Goal: Task Accomplishment & Management: Manage account settings

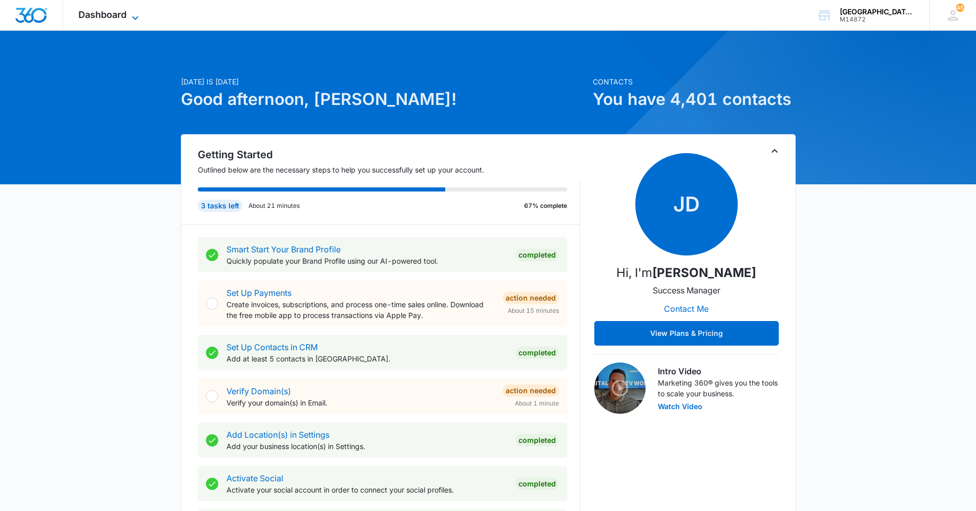
click at [92, 14] on span "Dashboard" at bounding box center [102, 14] width 48 height 11
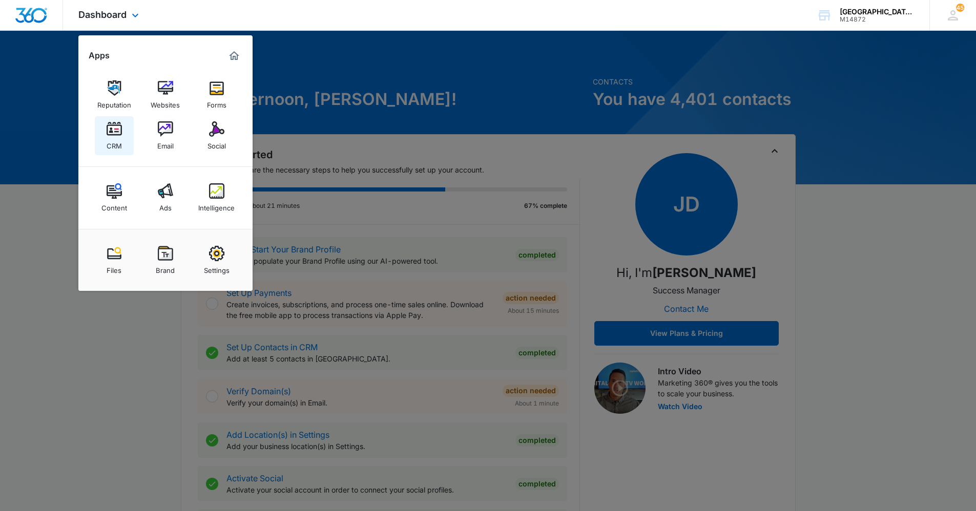
click at [116, 142] on div "CRM" at bounding box center [114, 143] width 15 height 13
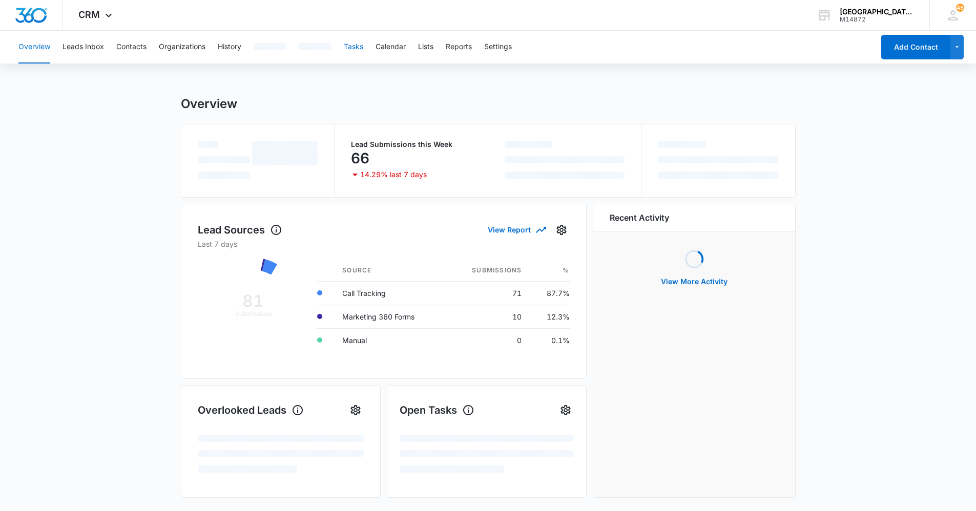
click at [358, 45] on button "Tasks" at bounding box center [353, 47] width 19 height 33
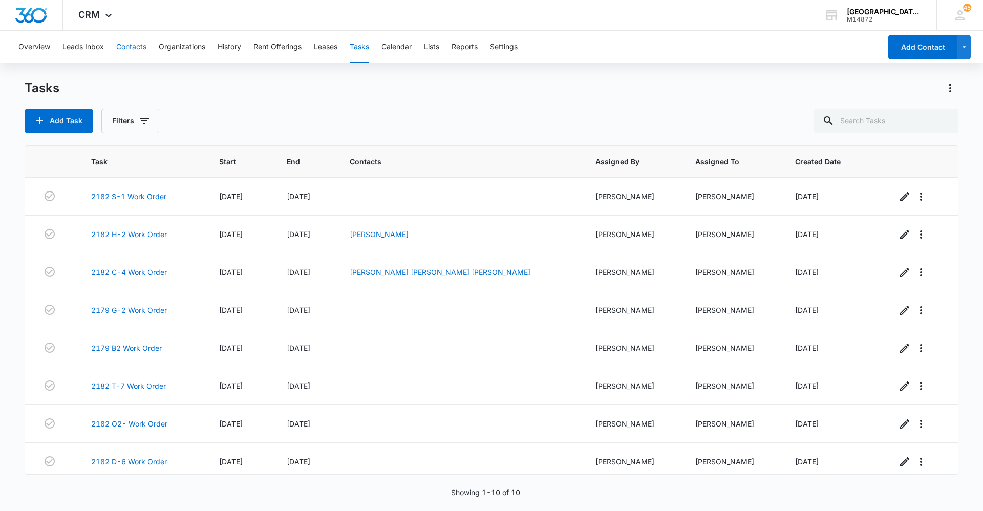
click at [135, 45] on button "Contacts" at bounding box center [131, 47] width 30 height 33
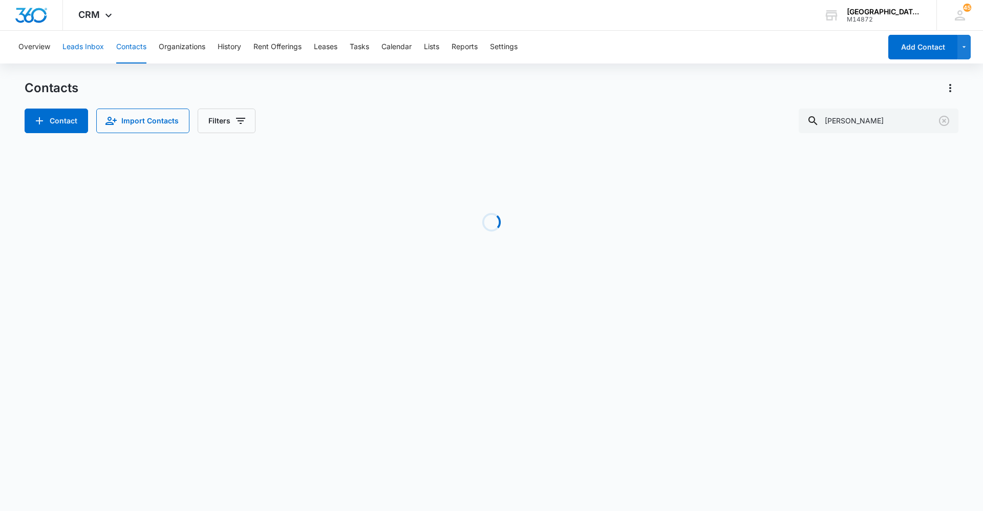
click at [93, 50] on button "Leads Inbox" at bounding box center [82, 47] width 41 height 33
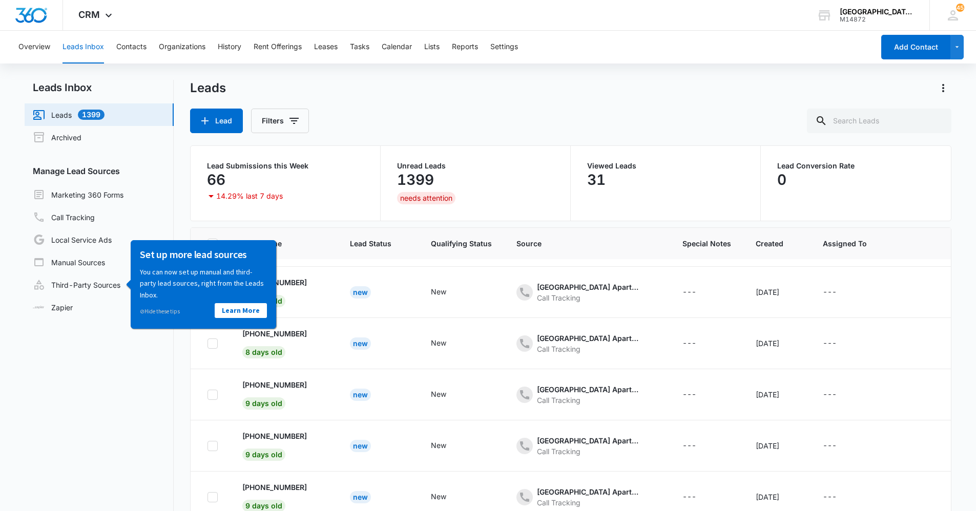
scroll to position [27, 0]
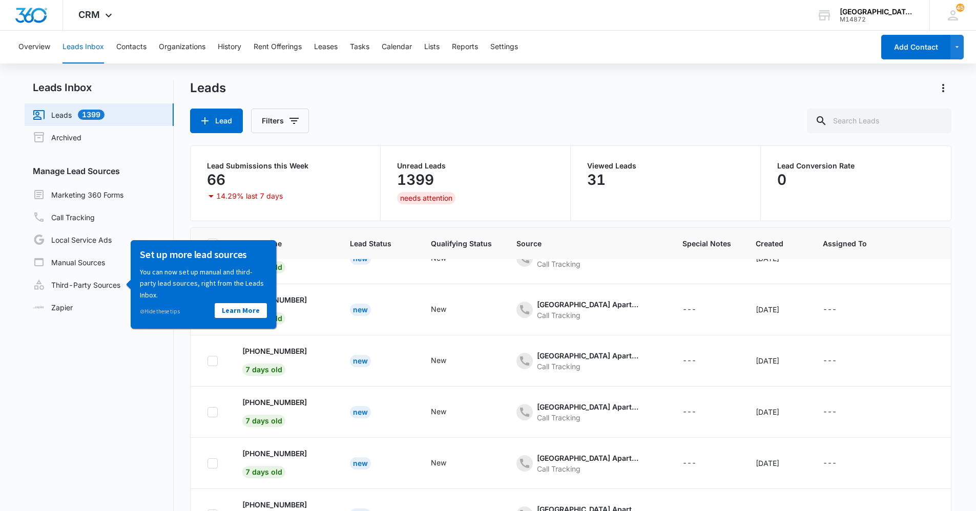
click at [344, 114] on div "Lead Filters" at bounding box center [571, 121] width 762 height 25
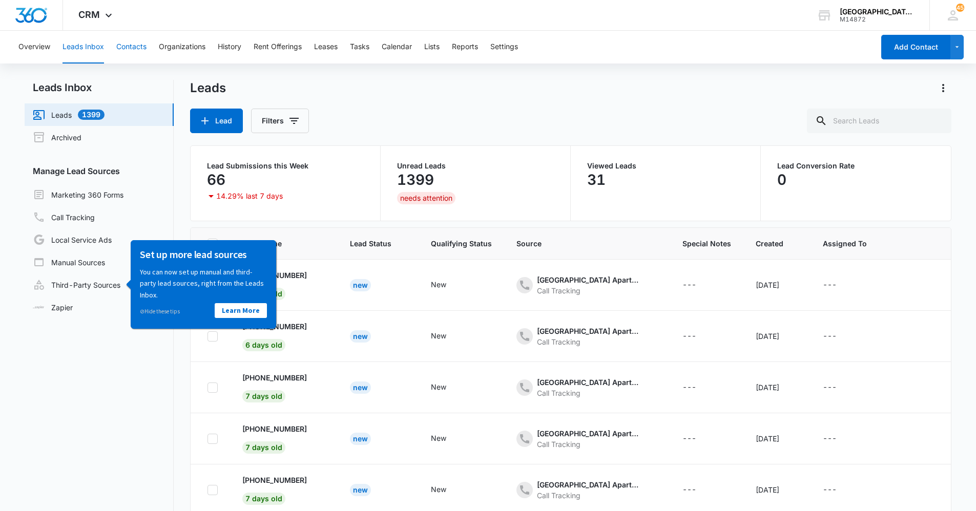
click at [134, 52] on button "Contacts" at bounding box center [131, 47] width 30 height 33
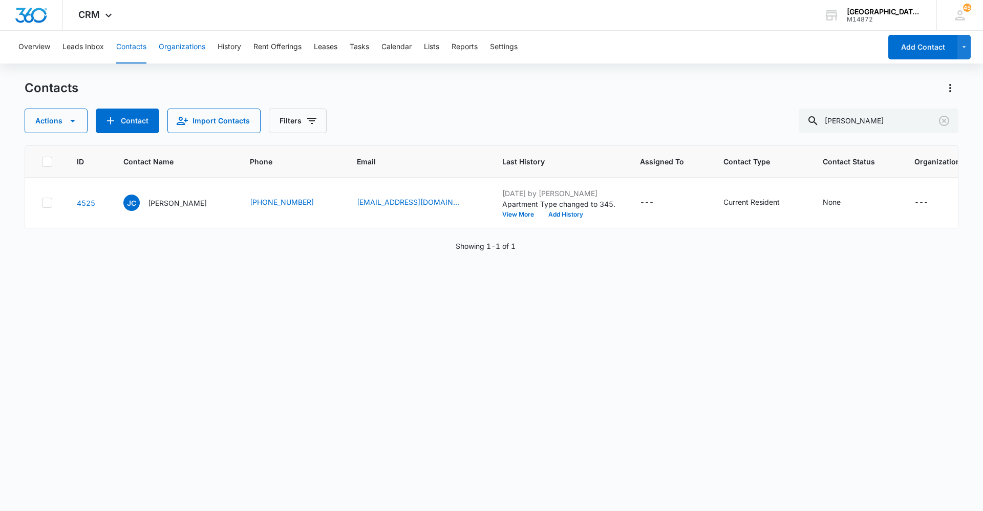
click at [188, 53] on button "Organizations" at bounding box center [182, 47] width 47 height 33
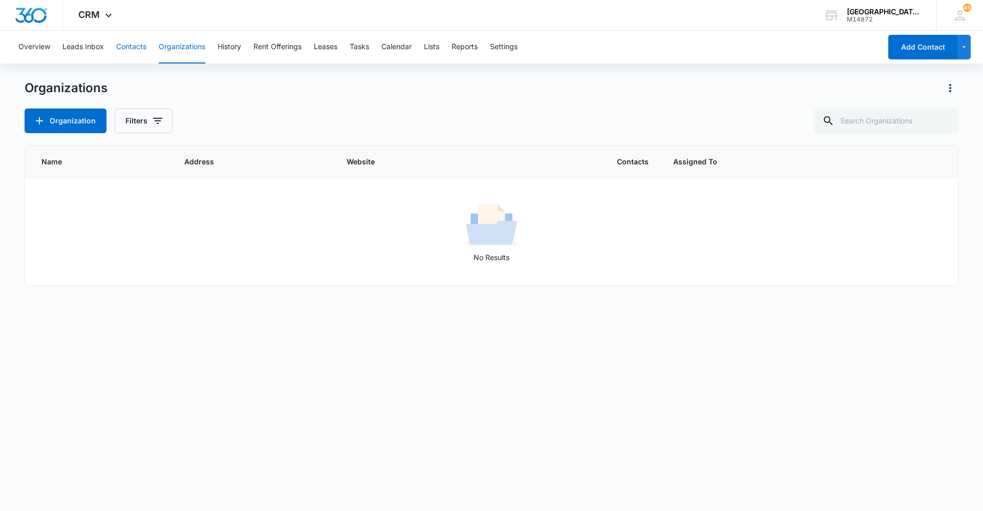
click at [131, 44] on button "Contacts" at bounding box center [131, 47] width 30 height 33
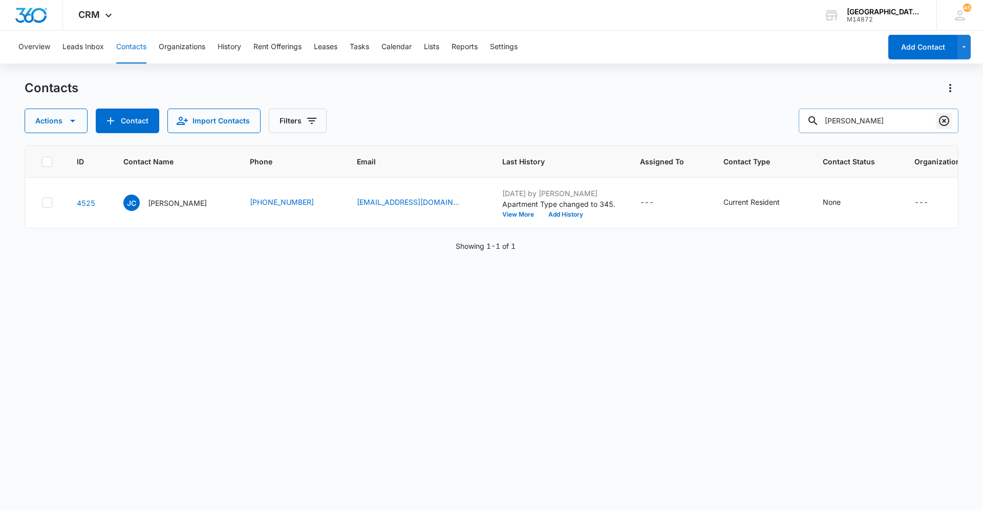
drag, startPoint x: 931, startPoint y: 111, endPoint x: 938, endPoint y: 116, distance: 8.8
click at [933, 113] on input "[PERSON_NAME]" at bounding box center [879, 121] width 160 height 25
click at [938, 116] on button "Clear" at bounding box center [944, 121] width 16 height 16
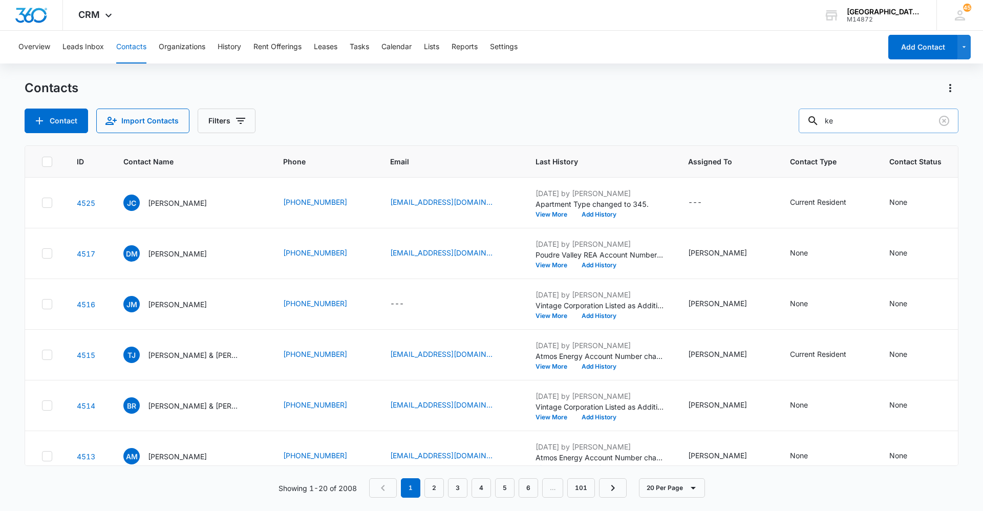
type input "k"
type input "kenna"
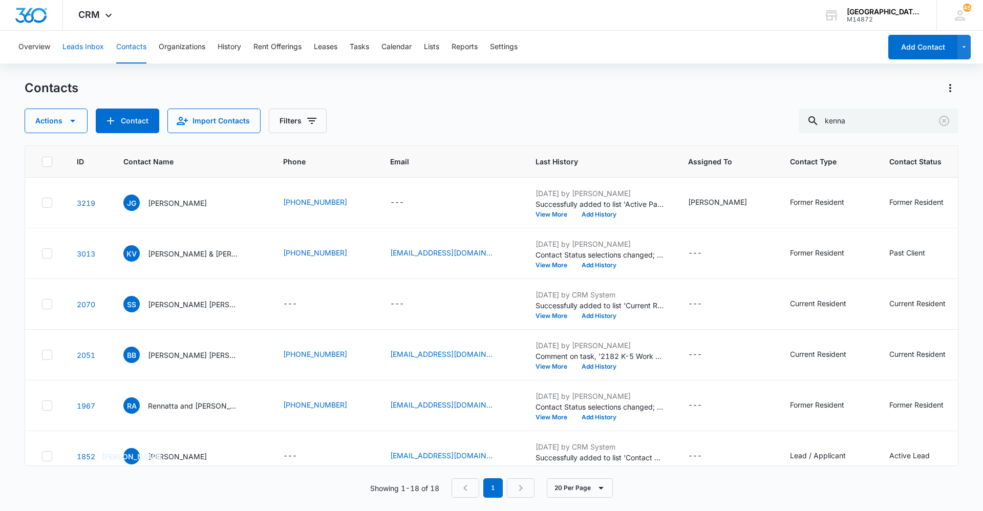
click at [71, 43] on button "Leads Inbox" at bounding box center [82, 47] width 41 height 33
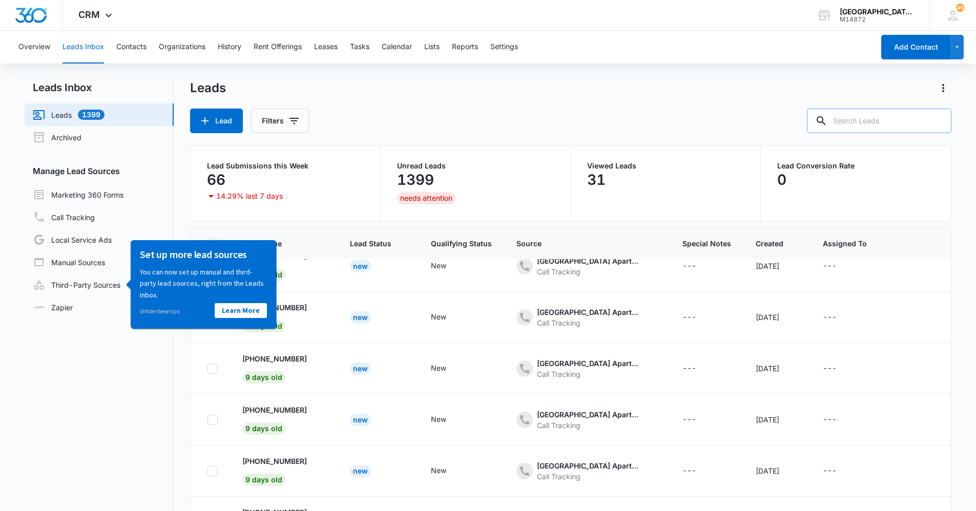
click at [855, 115] on input "text" at bounding box center [879, 121] width 144 height 25
type input "Kenna"
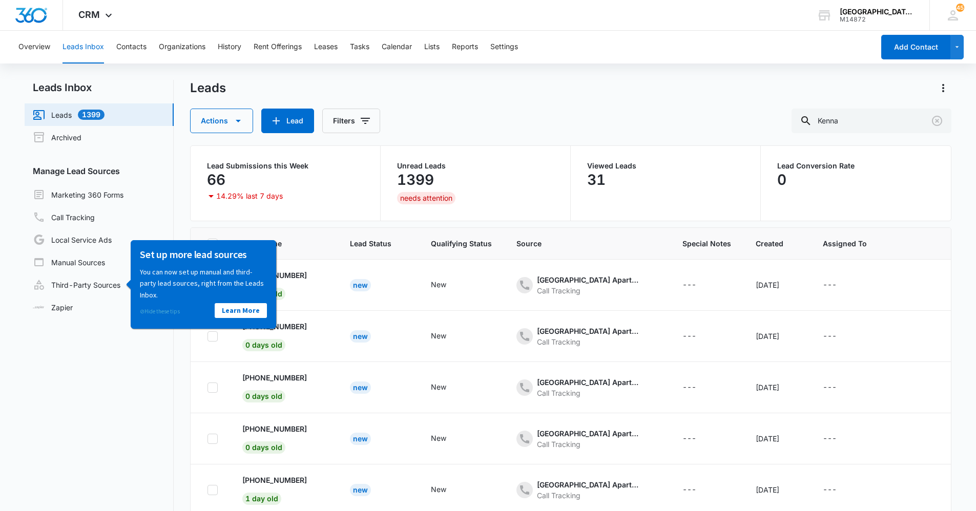
click at [157, 309] on link "⊘ Hide these tips" at bounding box center [160, 310] width 40 height 7
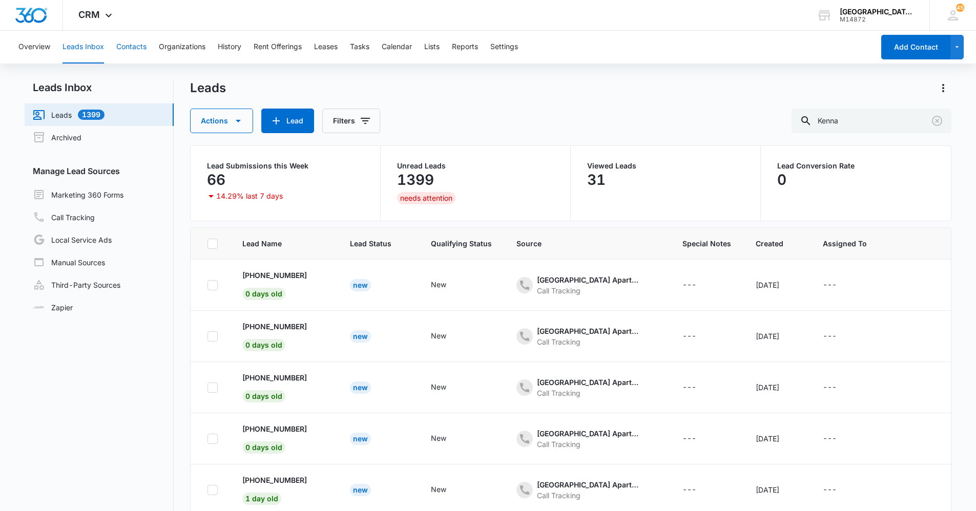
click at [118, 49] on button "Contacts" at bounding box center [131, 47] width 30 height 33
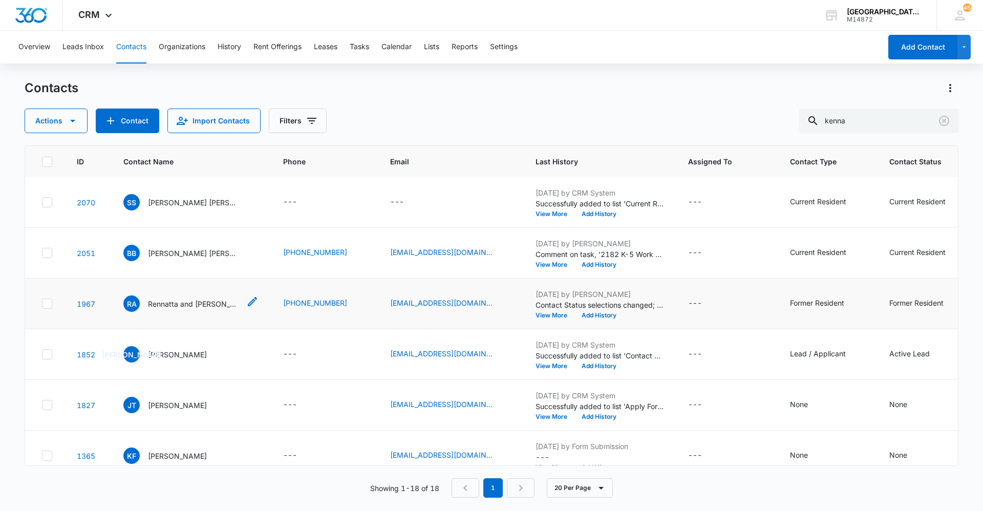
scroll to position [102, 0]
click at [137, 43] on button "Contacts" at bounding box center [131, 47] width 30 height 33
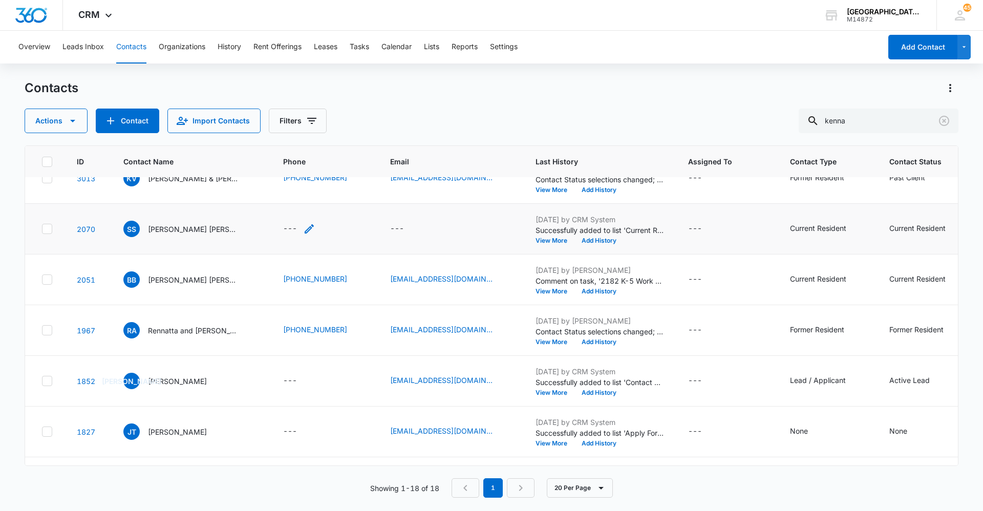
scroll to position [0, 0]
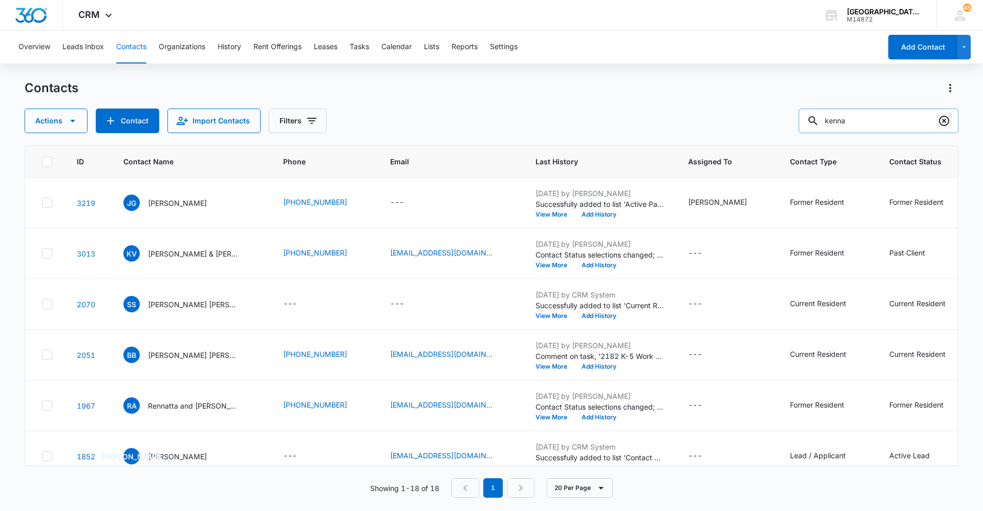
click at [950, 122] on icon "Clear" at bounding box center [944, 121] width 12 height 12
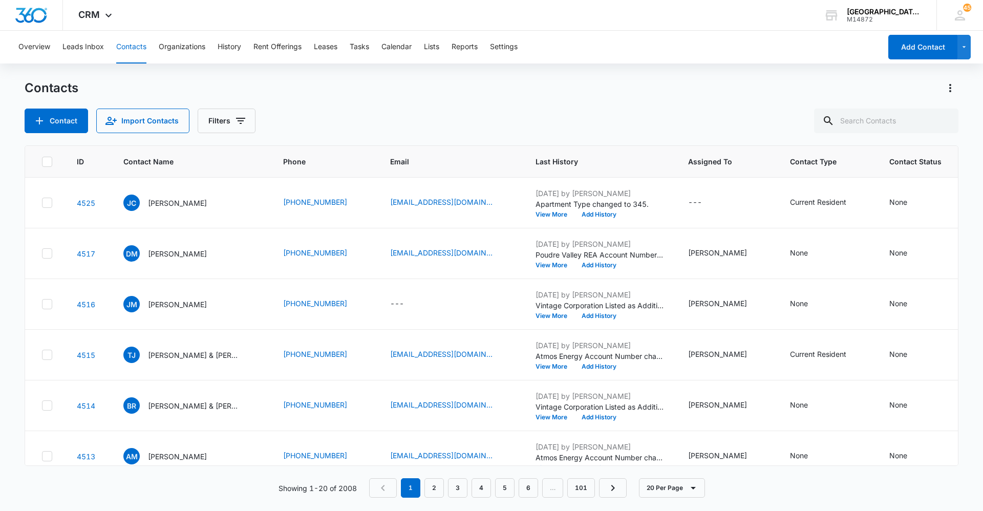
click at [127, 53] on button "Contacts" at bounding box center [131, 47] width 30 height 33
click at [129, 52] on button "Contacts" at bounding box center [131, 47] width 30 height 33
click at [130, 51] on button "Contacts" at bounding box center [131, 47] width 30 height 33
click at [132, 44] on button "Contacts" at bounding box center [131, 47] width 30 height 33
click at [202, 45] on button "Organizations" at bounding box center [182, 47] width 47 height 33
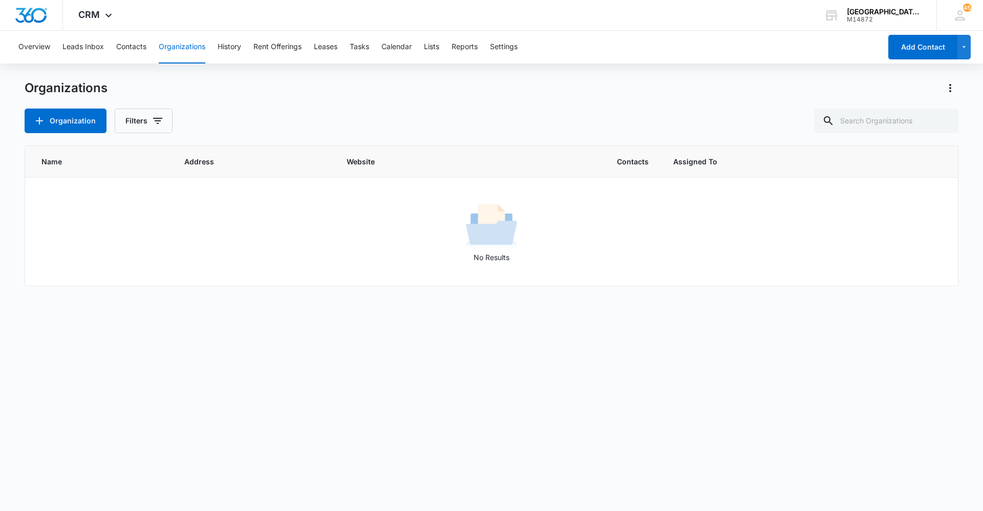
click at [147, 44] on div "Overview Leads Inbox Contacts Organizations History Rent Offerings Leases Tasks…" at bounding box center [446, 47] width 869 height 33
click at [134, 48] on button "Contacts" at bounding box center [131, 47] width 30 height 33
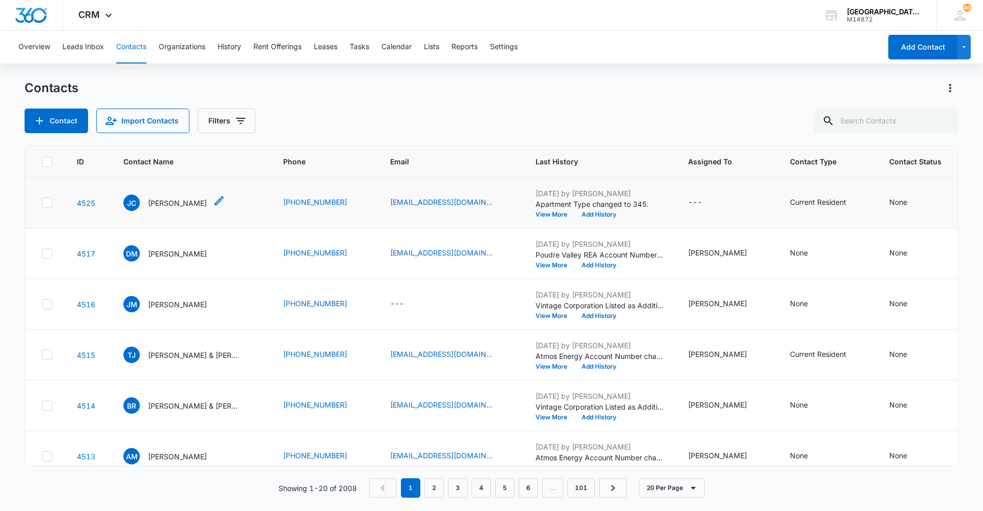
click at [190, 207] on p "[PERSON_NAME]" at bounding box center [177, 203] width 59 height 11
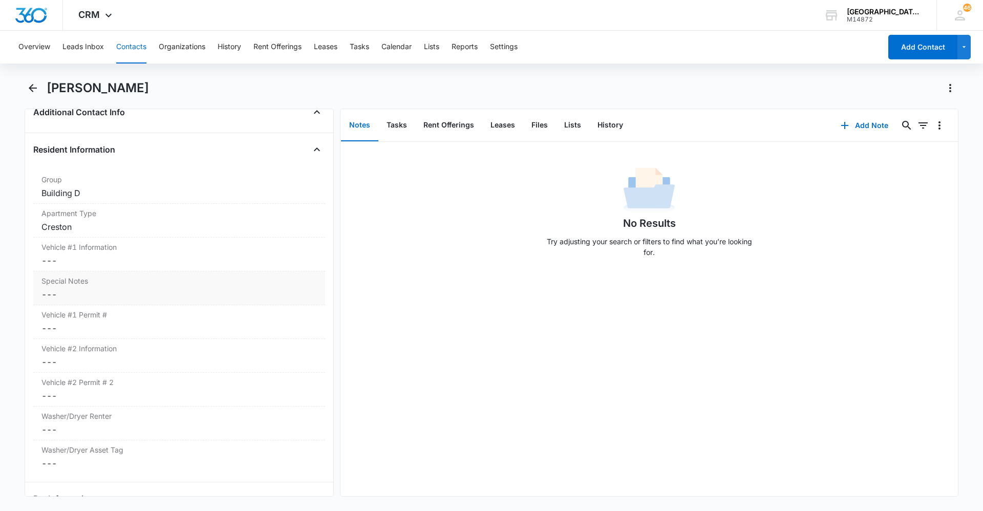
scroll to position [973, 0]
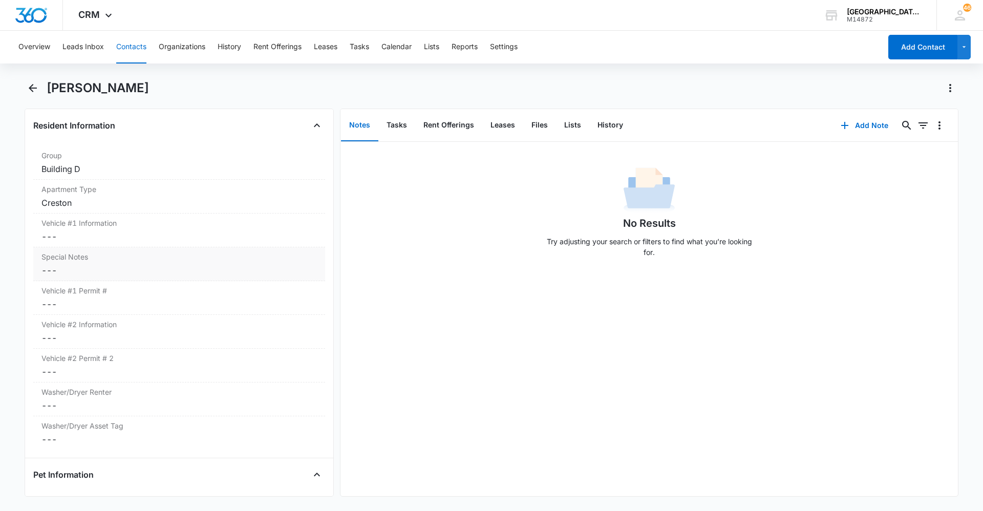
click at [99, 241] on dd "Cancel Save Changes ---" at bounding box center [179, 236] width 276 height 12
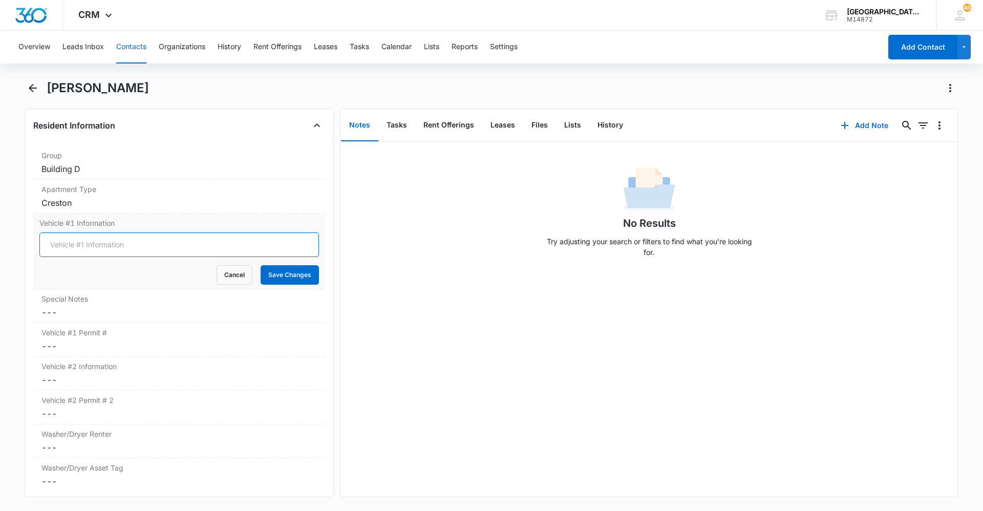
drag, startPoint x: 273, startPoint y: 234, endPoint x: 273, endPoint y: 240, distance: 5.7
click at [273, 238] on input "Vehicle #1 Information" at bounding box center [179, 244] width 280 height 25
type input "2015 Toyota"
drag, startPoint x: 275, startPoint y: 252, endPoint x: 278, endPoint y: 270, distance: 18.6
click at [278, 270] on form "2015 Toyota Cancel Save Changes" at bounding box center [179, 258] width 280 height 52
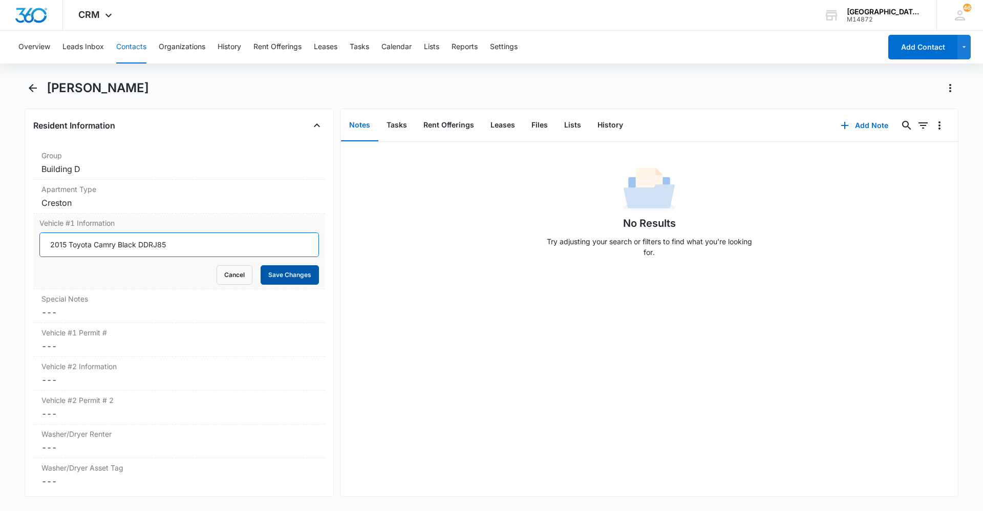
type input "2015 Toyota Camry Black DDRJ85"
click at [275, 270] on button "Save Changes" at bounding box center [290, 274] width 58 height 19
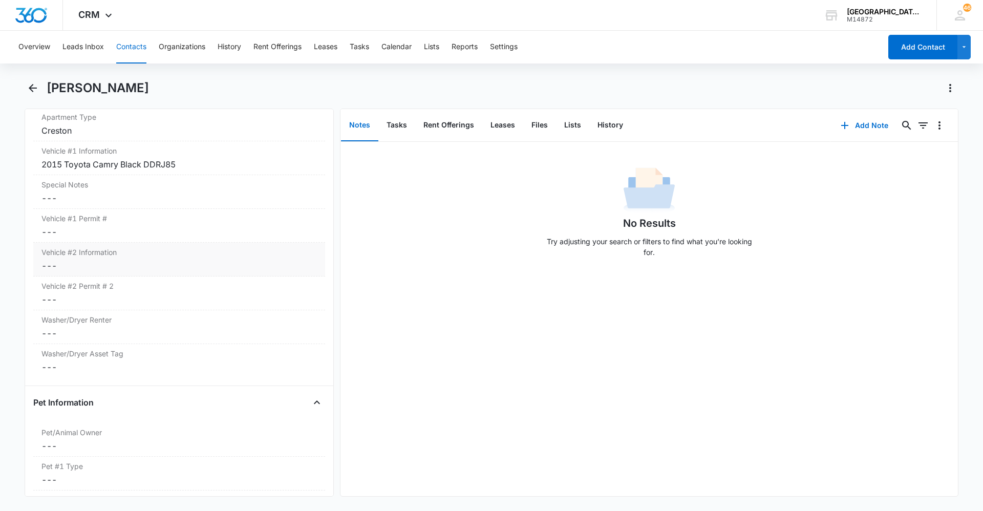
scroll to position [1075, 0]
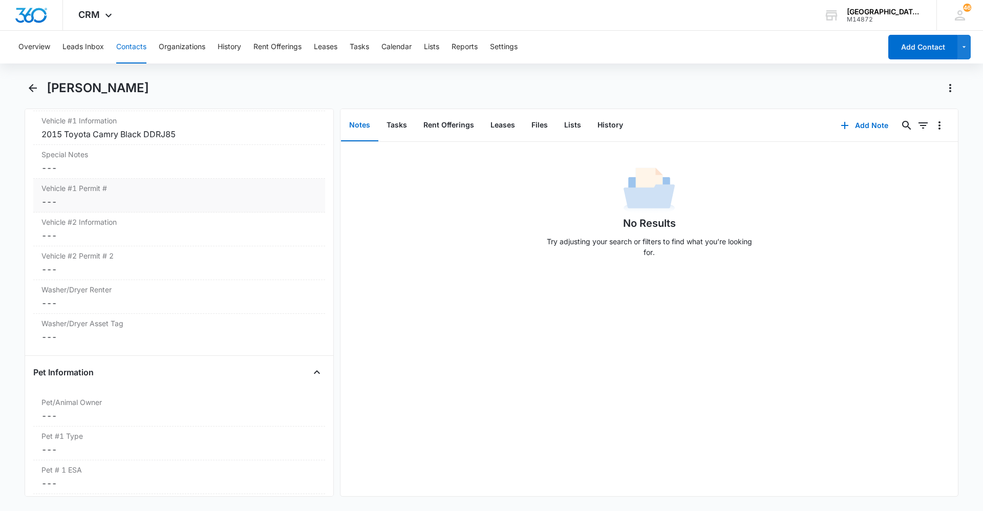
click at [113, 200] on dd "Cancel Save Changes ---" at bounding box center [179, 202] width 276 height 12
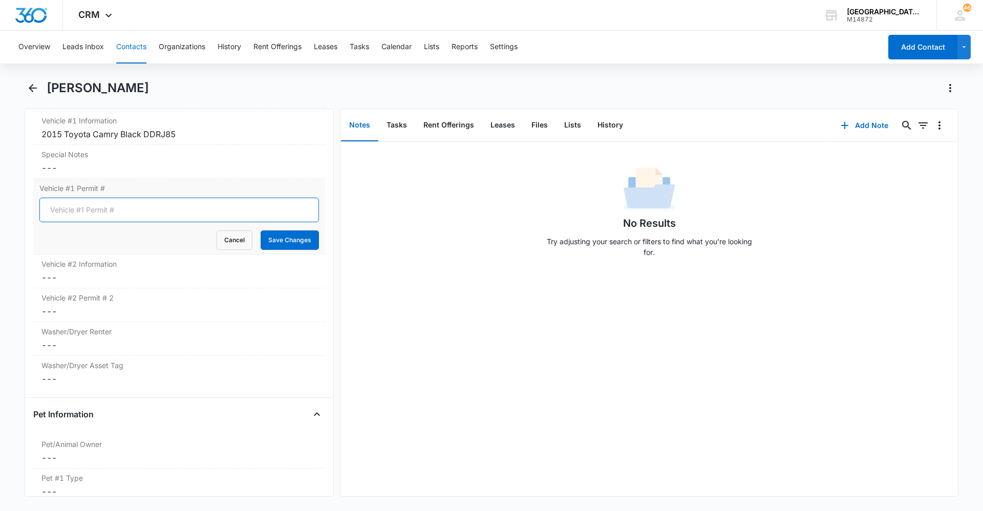
click at [151, 210] on input "Vehicle #1 Permit #" at bounding box center [179, 210] width 280 height 25
type input "0031"
click at [271, 245] on button "Save Changes" at bounding box center [290, 239] width 58 height 19
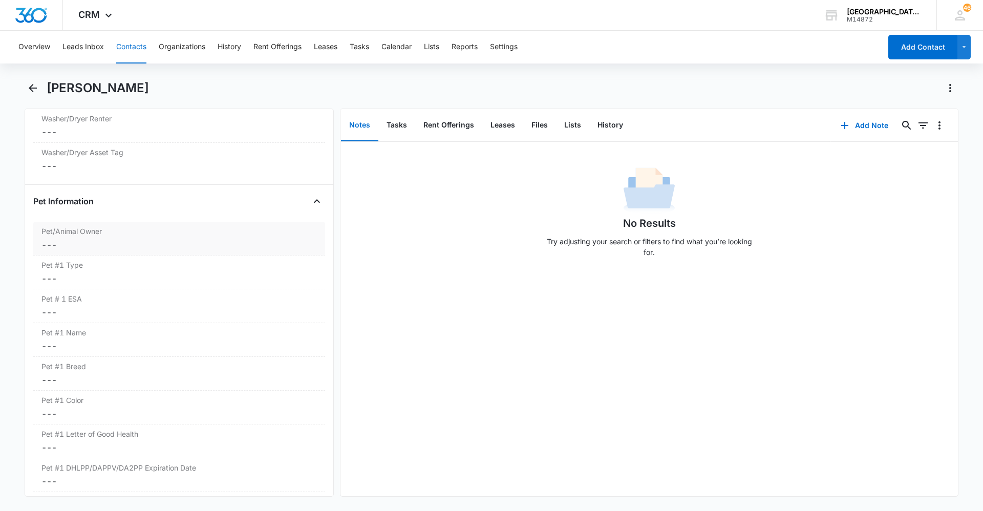
scroll to position [1238, 0]
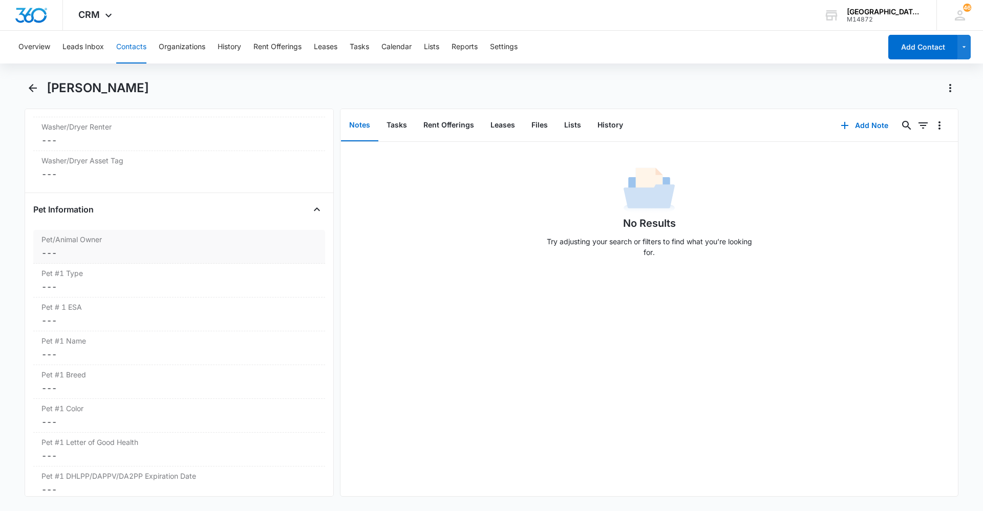
click at [109, 250] on dd "Cancel Save Changes ---" at bounding box center [179, 253] width 276 height 12
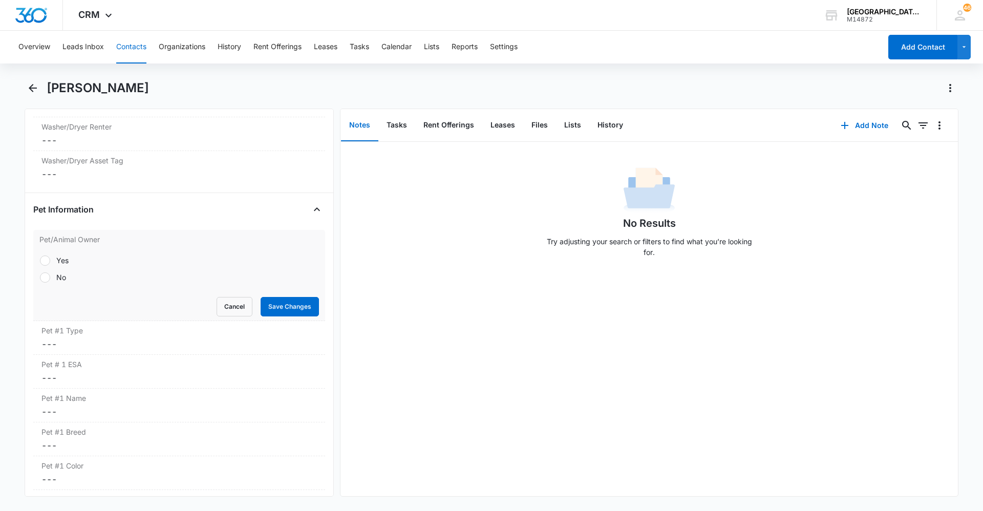
click at [74, 276] on label "No" at bounding box center [179, 277] width 280 height 11
click at [40, 277] on input "No" at bounding box center [39, 277] width 1 height 1
radio input "true"
click at [298, 301] on button "Save Changes" at bounding box center [290, 306] width 58 height 19
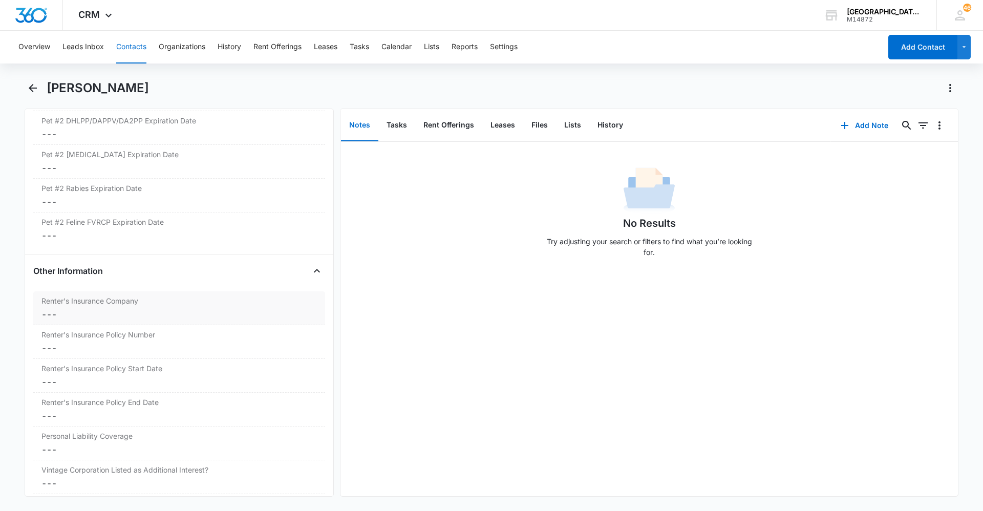
click at [153, 308] on dd "Cancel Save Changes ---" at bounding box center [179, 314] width 276 height 12
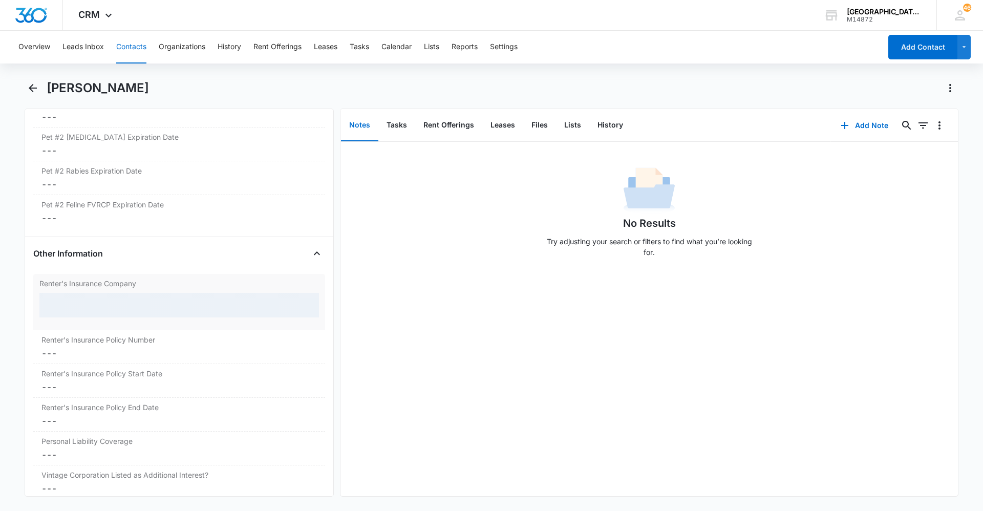
scroll to position [1949, 0]
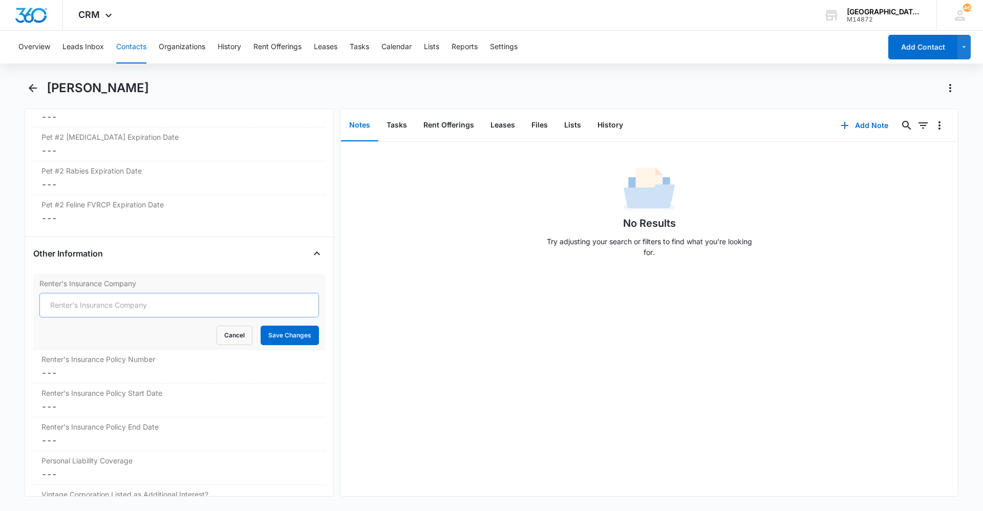
click at [172, 304] on input "Renter's Insurance Company" at bounding box center [179, 305] width 280 height 25
type input "State Farm"
click at [273, 330] on button "Save Changes" at bounding box center [290, 335] width 58 height 19
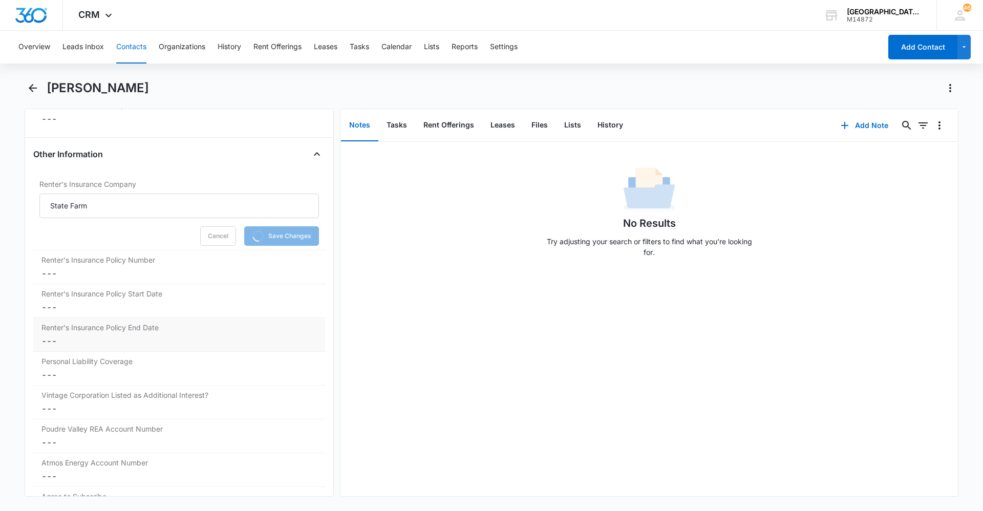
scroll to position [2052, 0]
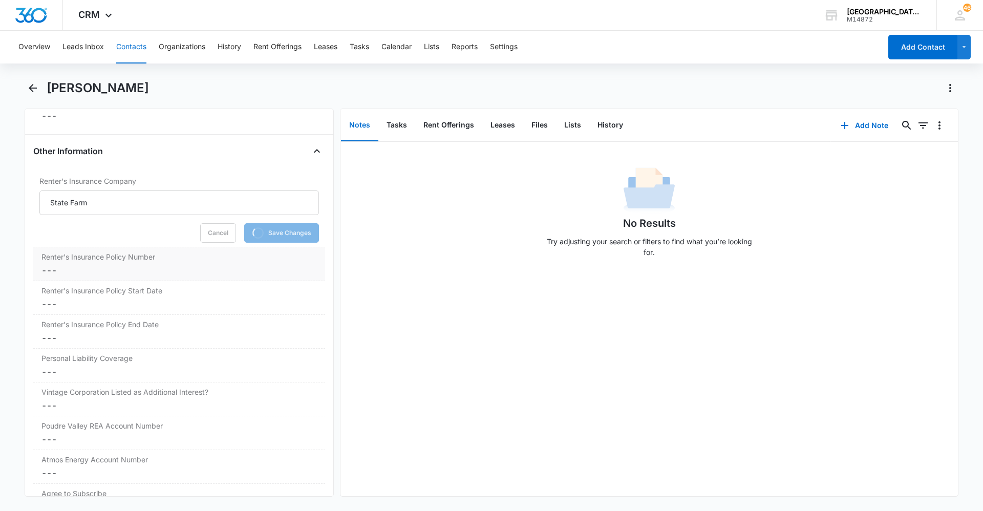
click at [118, 264] on div "Renter's Insurance Policy Number Cancel Save Changes ---" at bounding box center [179, 264] width 292 height 34
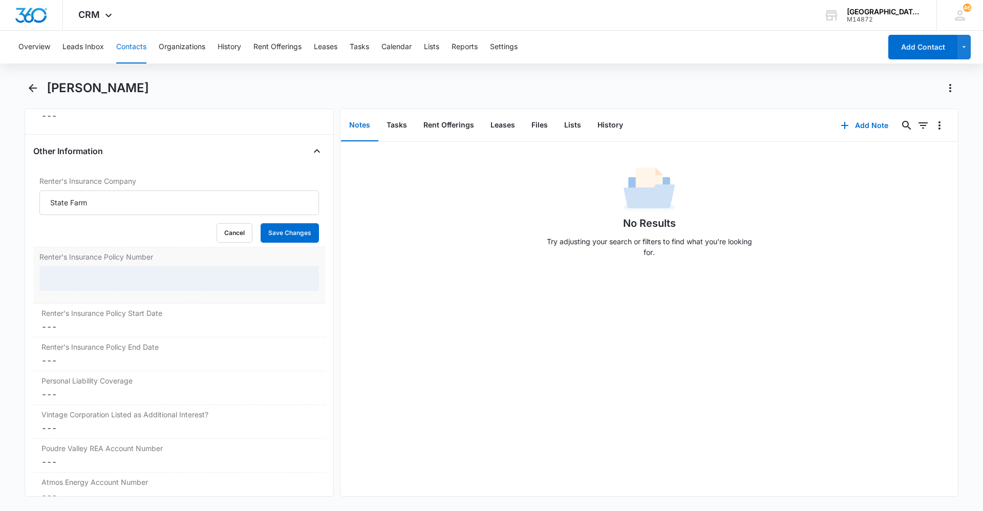
click at [113, 276] on div at bounding box center [179, 278] width 280 height 25
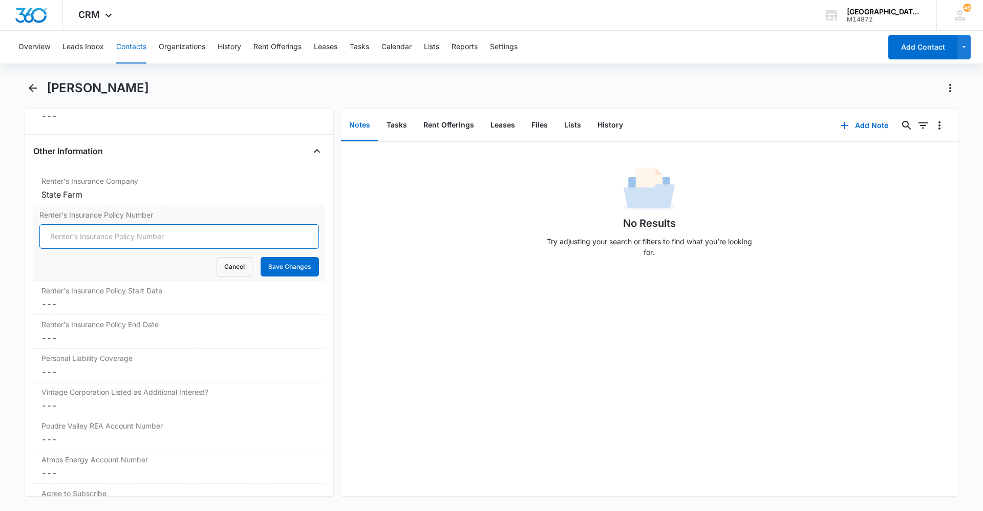
click at [123, 236] on input "Renter's Insurance Policy Number" at bounding box center [179, 236] width 280 height 25
type input "86-R4-A115-2"
click at [288, 272] on button "Save Changes" at bounding box center [290, 266] width 58 height 19
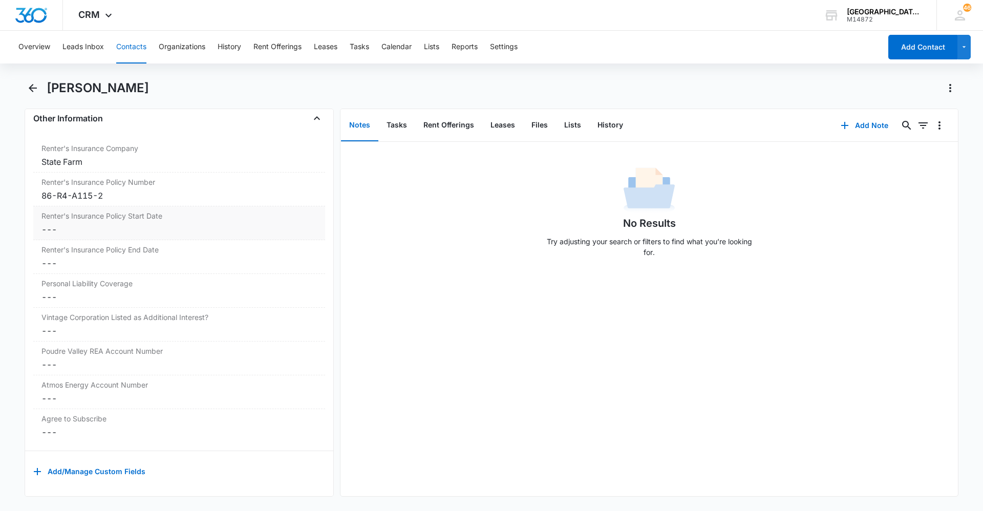
click at [107, 223] on dd "Cancel Save Changes ---" at bounding box center [179, 229] width 276 height 12
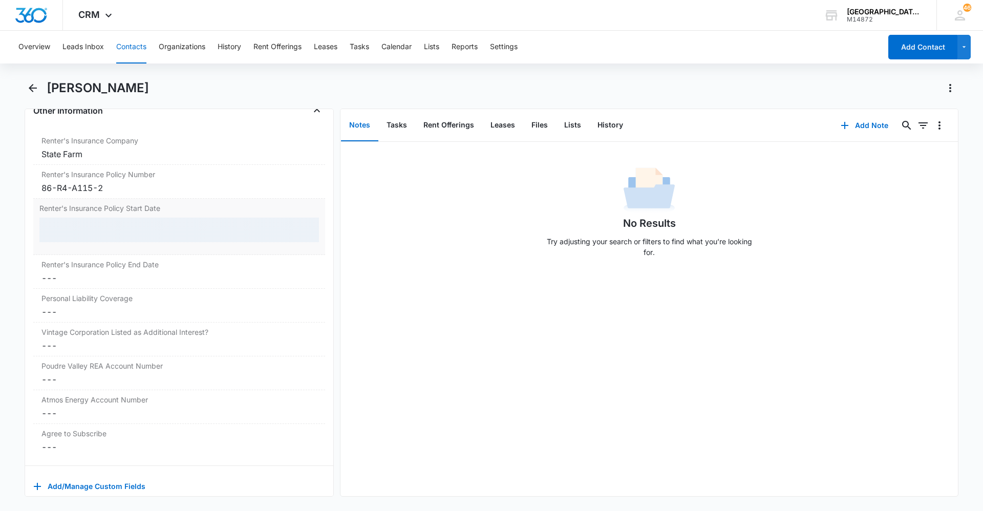
click at [107, 222] on div at bounding box center [179, 230] width 280 height 25
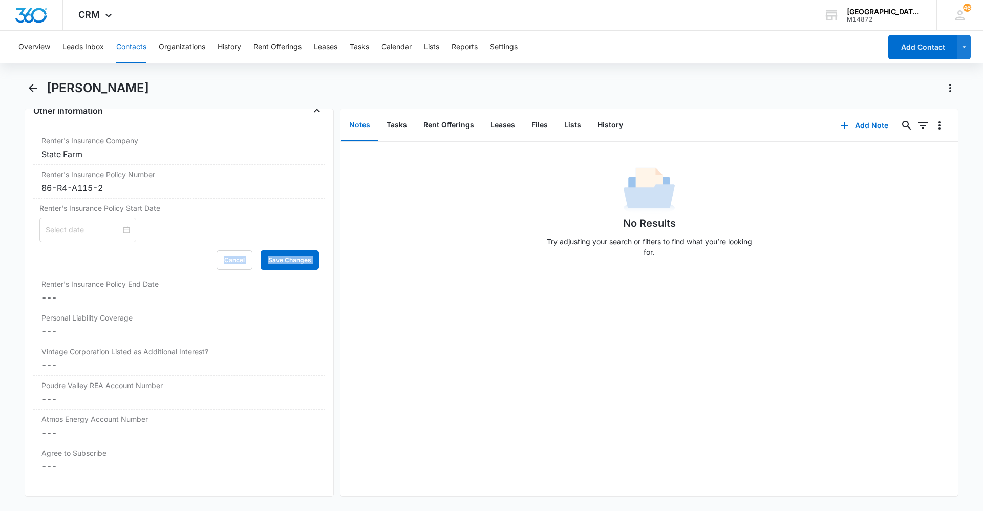
click at [109, 232] on input at bounding box center [83, 229] width 75 height 11
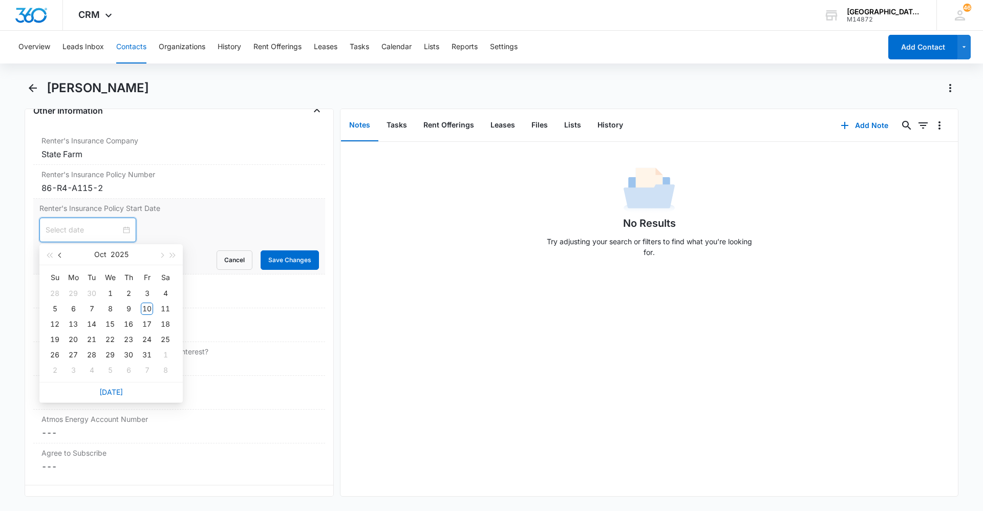
click at [62, 256] on span "button" at bounding box center [60, 255] width 5 height 5
type input "[DATE]"
click at [151, 326] on div "18" at bounding box center [147, 324] width 12 height 12
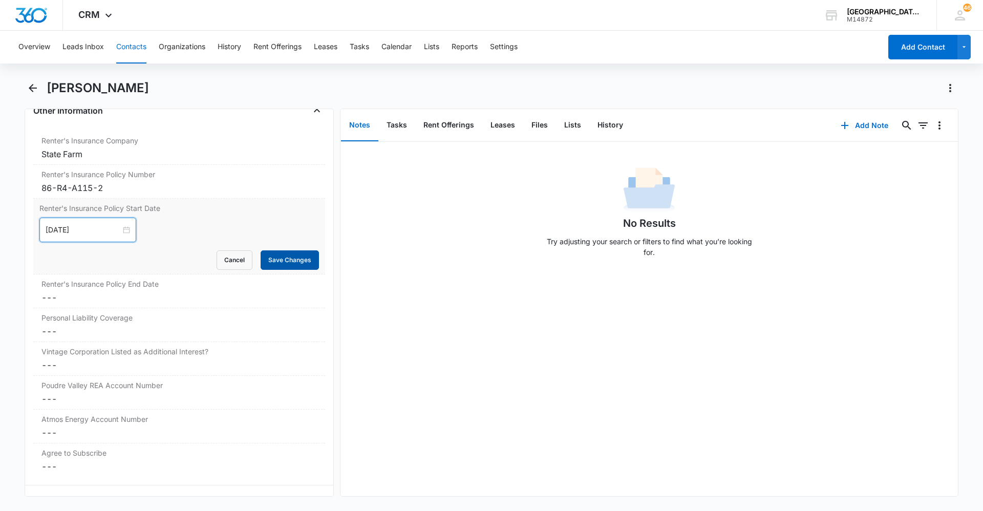
click at [261, 260] on button "Save Changes" at bounding box center [290, 259] width 58 height 19
click at [112, 297] on dd "Cancel Save Changes ---" at bounding box center [179, 297] width 276 height 12
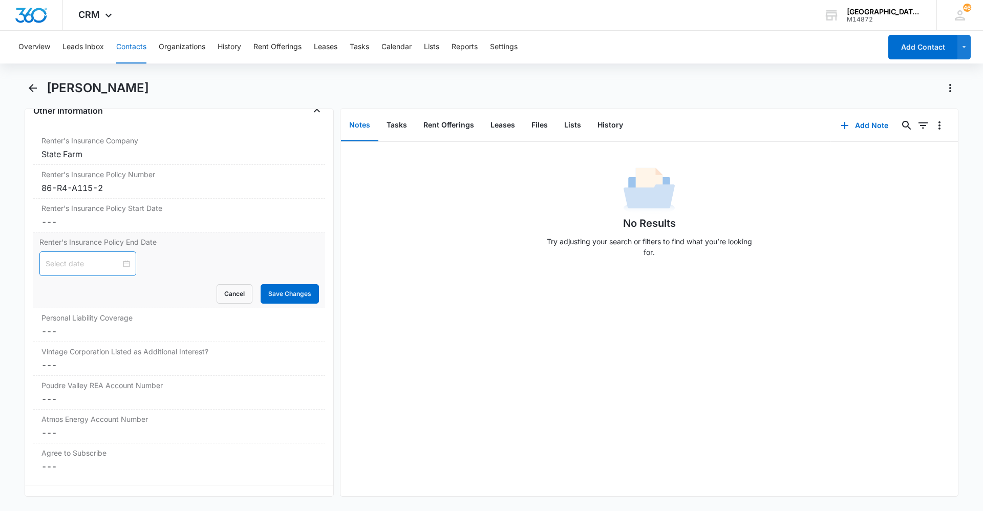
click at [117, 262] on div at bounding box center [88, 263] width 84 height 11
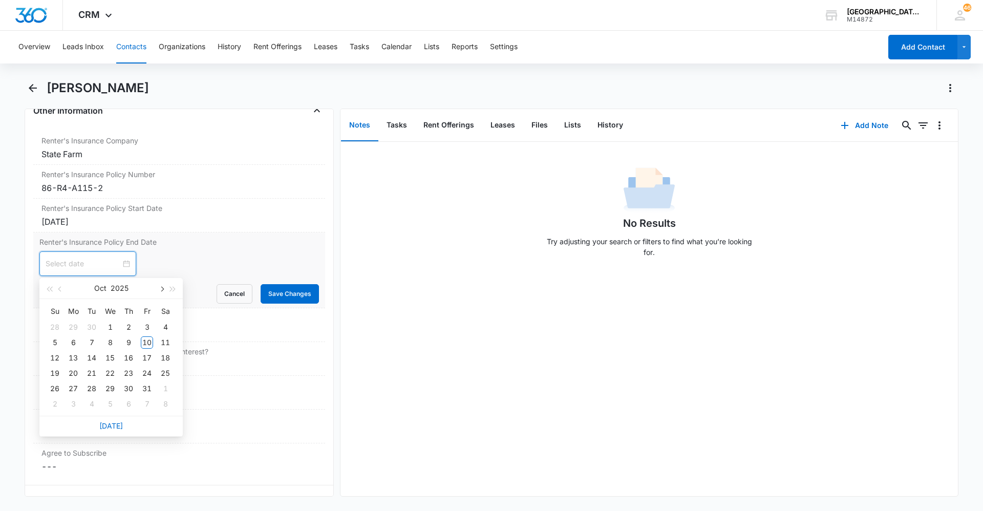
click at [163, 287] on button "button" at bounding box center [161, 288] width 11 height 20
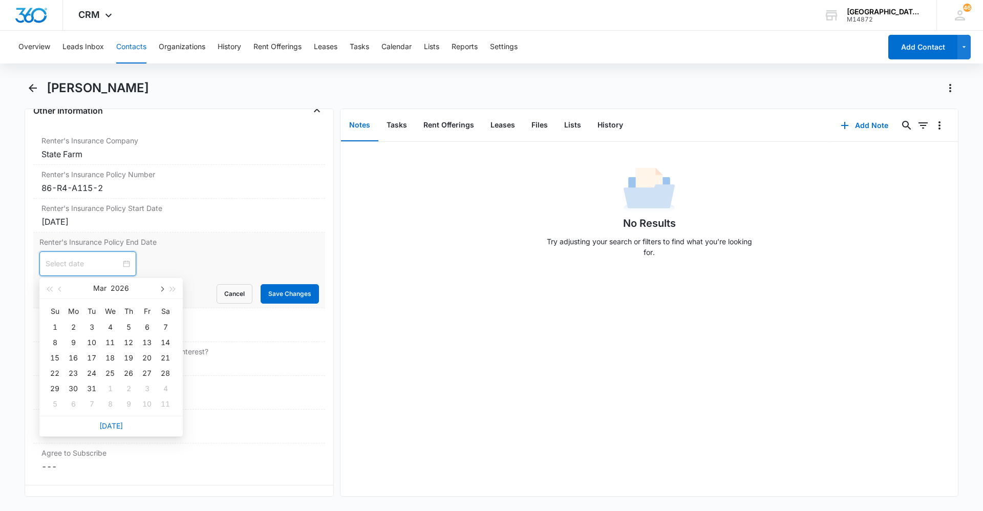
click at [163, 287] on button "button" at bounding box center [161, 288] width 11 height 20
drag, startPoint x: 163, startPoint y: 287, endPoint x: 161, endPoint y: 293, distance: 5.8
click at [163, 288] on button "button" at bounding box center [161, 288] width 11 height 20
click at [160, 291] on button "button" at bounding box center [161, 288] width 11 height 20
click at [162, 286] on button "button" at bounding box center [161, 288] width 11 height 20
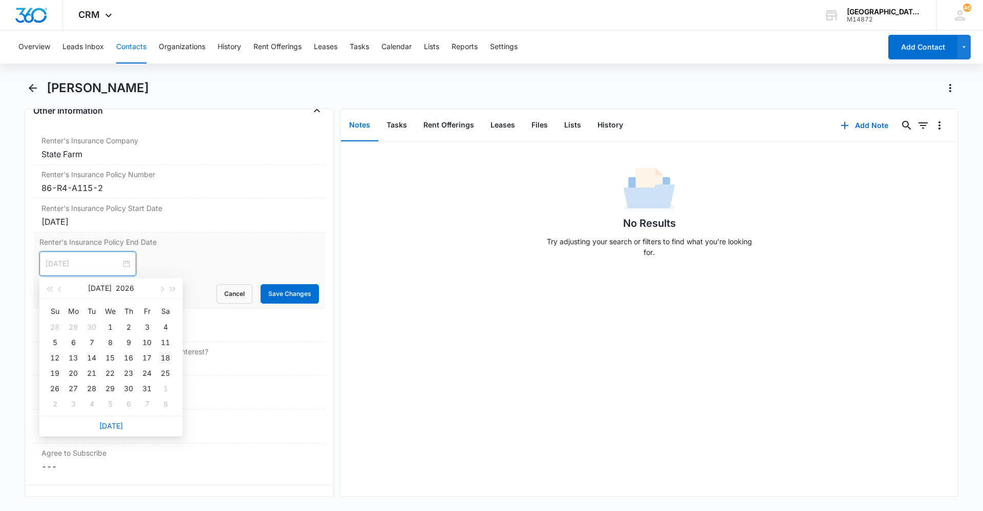
type input "[DATE]"
click at [162, 358] on div "18" at bounding box center [165, 358] width 12 height 12
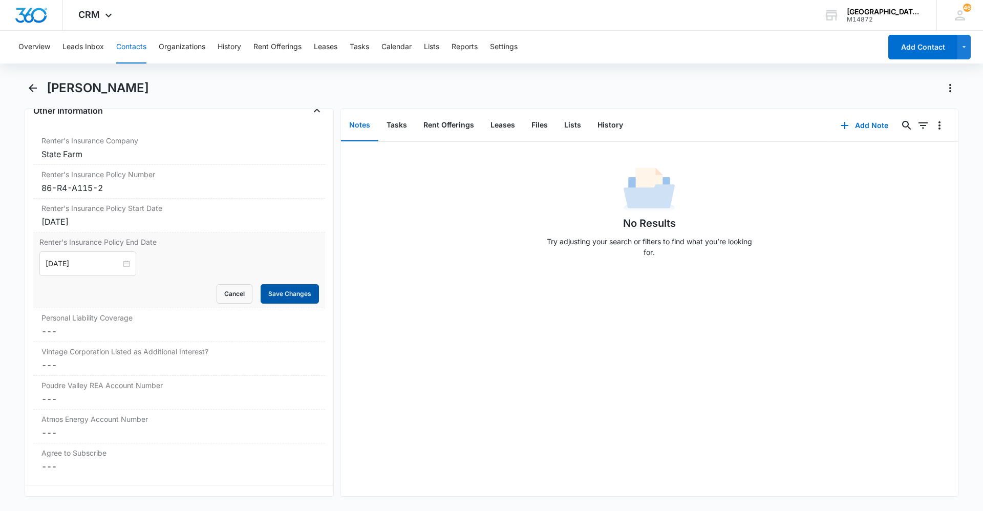
click at [285, 299] on button "Save Changes" at bounding box center [290, 293] width 58 height 19
click at [159, 329] on dd "Cancel Save Changes ---" at bounding box center [179, 331] width 276 height 12
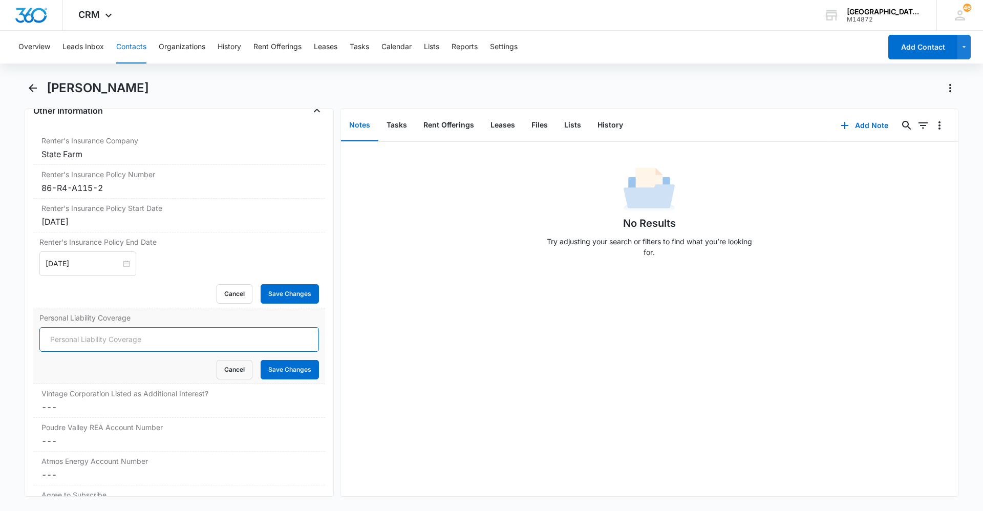
click at [144, 341] on input "Personal Liability Coverage" at bounding box center [179, 339] width 280 height 25
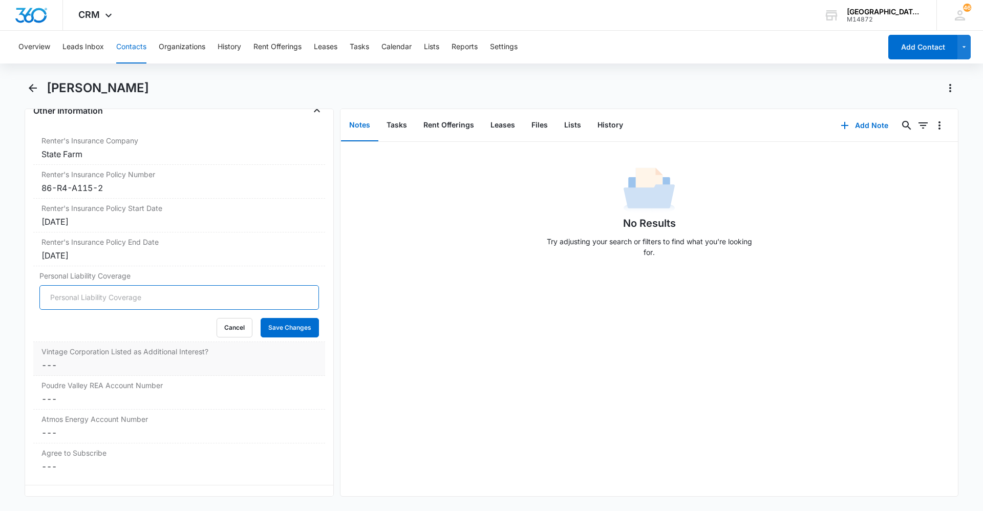
type input "300,000"
click at [263, 330] on button "Save Changes" at bounding box center [290, 327] width 58 height 19
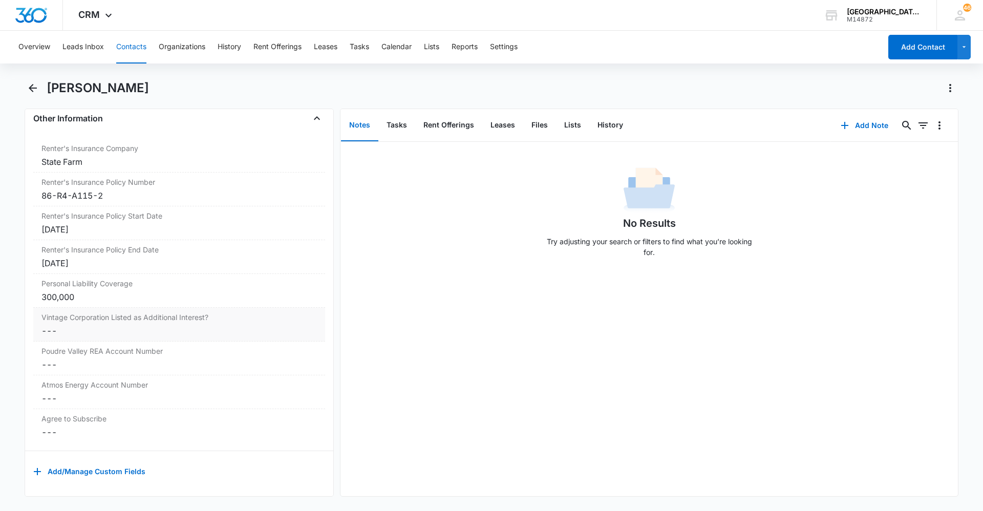
click at [115, 327] on dd "Cancel Save Changes ---" at bounding box center [179, 331] width 276 height 12
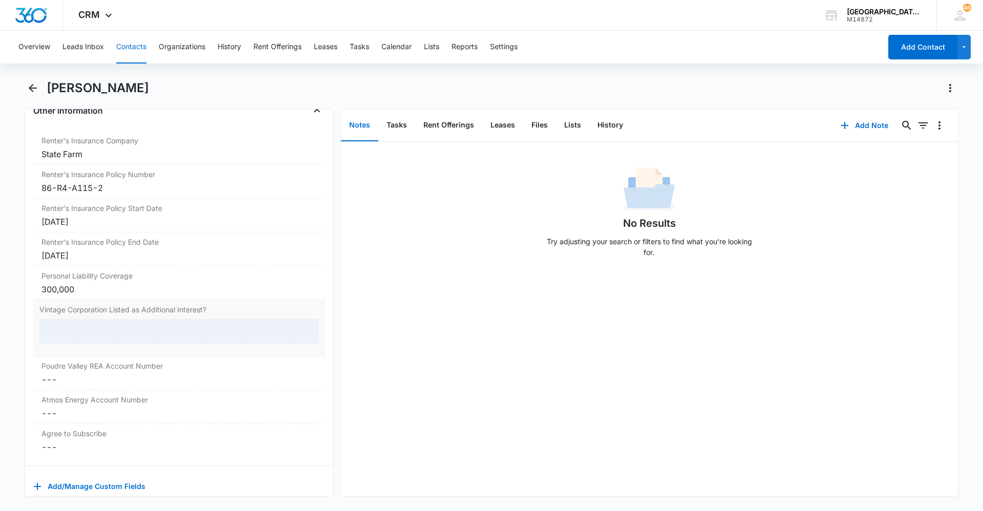
click at [120, 330] on div at bounding box center [179, 331] width 280 height 25
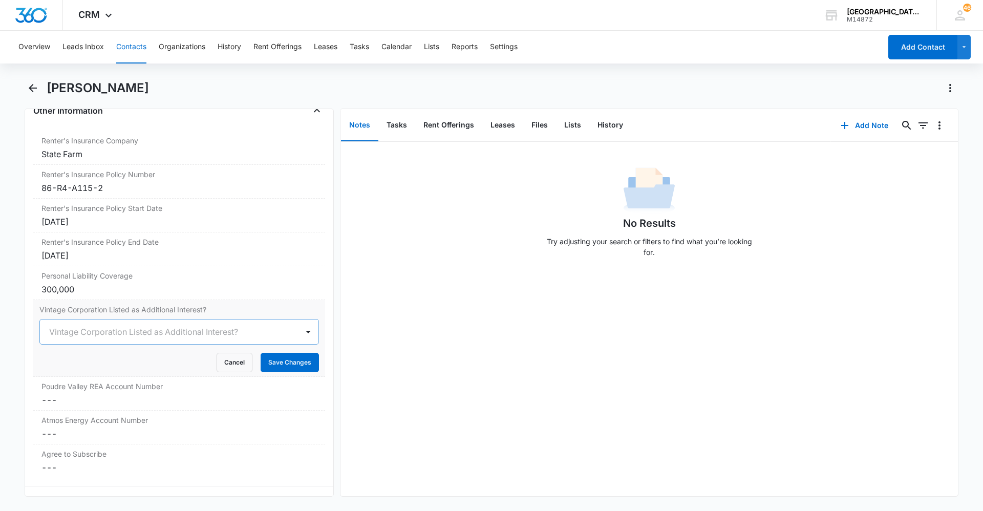
click at [108, 326] on div at bounding box center [167, 332] width 236 height 14
click at [70, 390] on div "Yes" at bounding box center [178, 387] width 253 height 11
click at [266, 362] on button "Save Changes" at bounding box center [290, 362] width 58 height 19
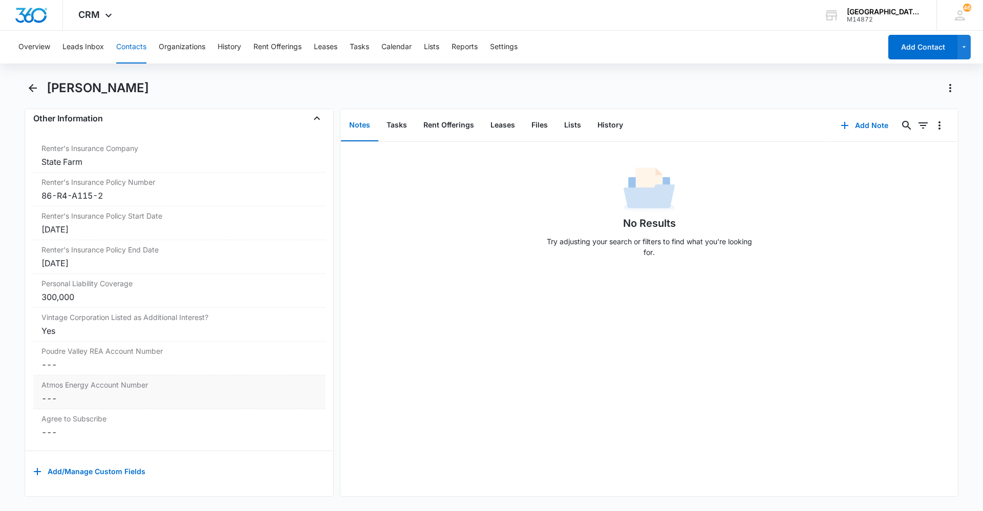
click at [114, 383] on div "Atmos Energy Account Number Cancel Save Changes ---" at bounding box center [179, 392] width 292 height 34
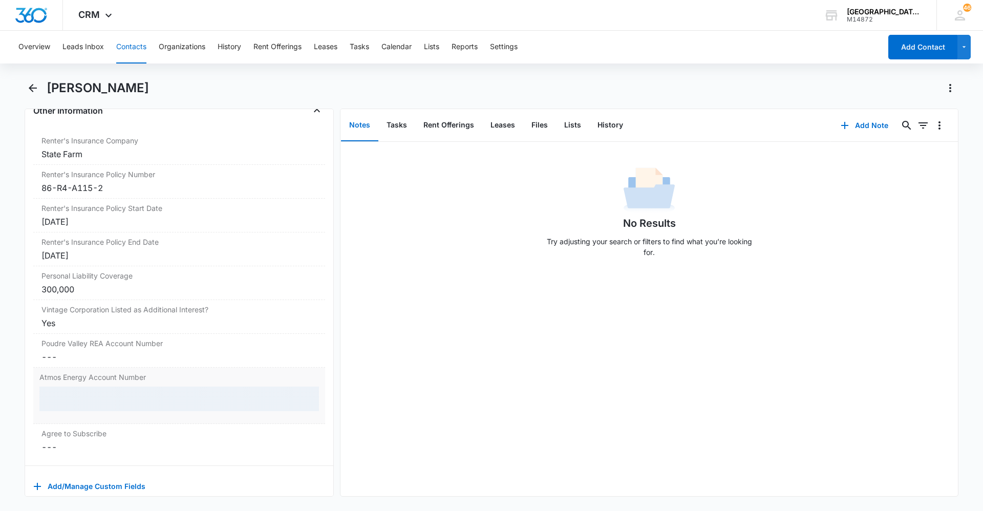
click at [116, 386] on div "Atmos Energy Account Number" at bounding box center [179, 396] width 292 height 56
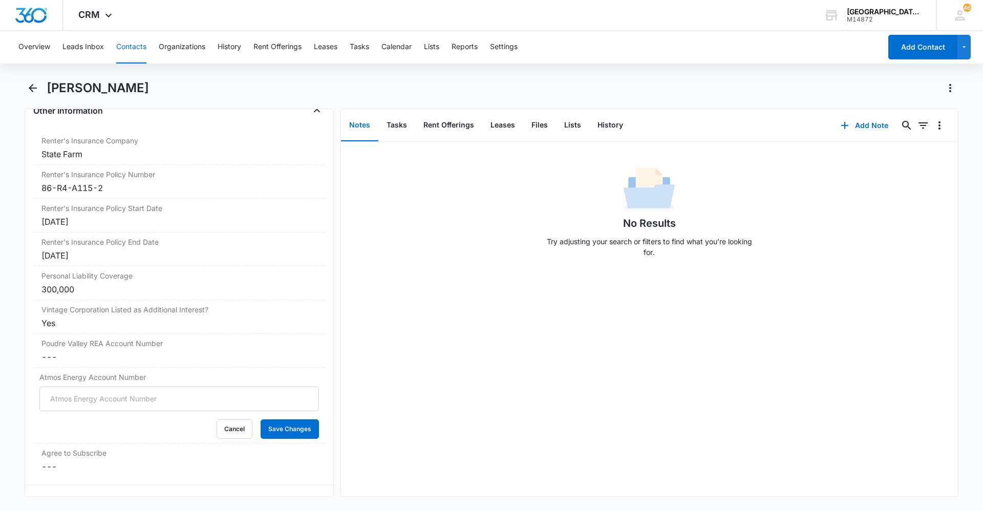
click at [118, 392] on input "Atmos Energy Account Number" at bounding box center [179, 399] width 280 height 25
click at [262, 353] on dd "Cancel Save Changes ---" at bounding box center [179, 357] width 276 height 12
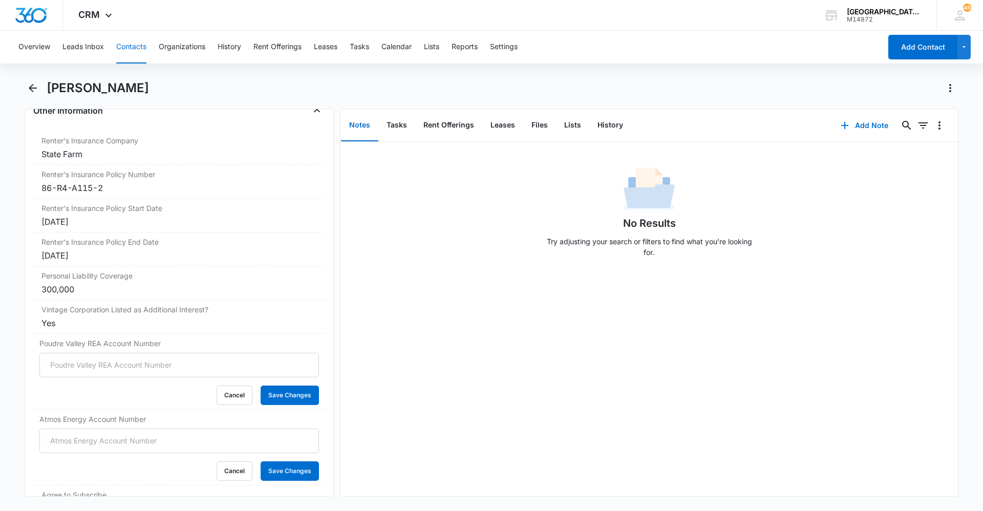
click at [246, 369] on input "Poudre Valley REA Account Number" at bounding box center [179, 365] width 280 height 25
type input "84975002"
click at [278, 395] on button "Save Changes" at bounding box center [290, 395] width 58 height 19
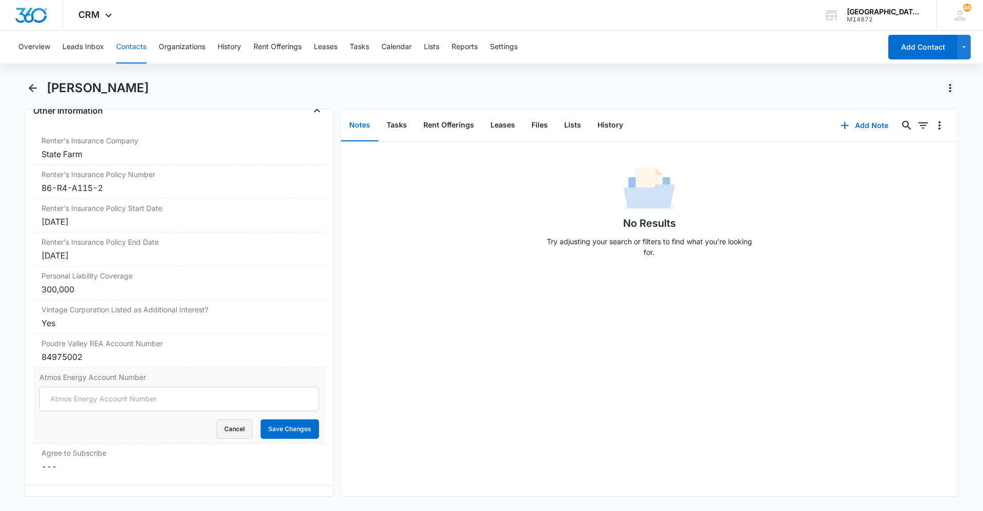
click at [239, 426] on button "Cancel" at bounding box center [235, 428] width 36 height 19
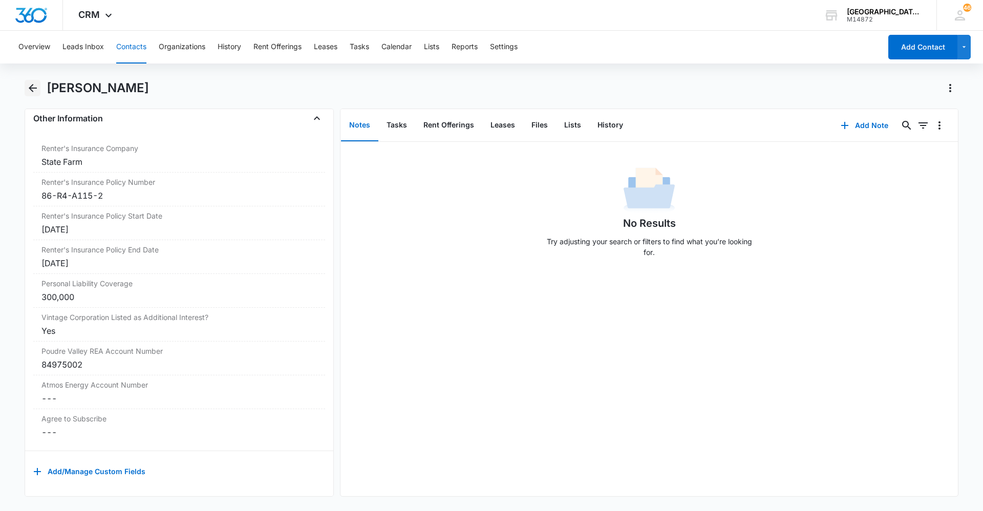
click at [33, 88] on icon "Back" at bounding box center [33, 88] width 8 height 8
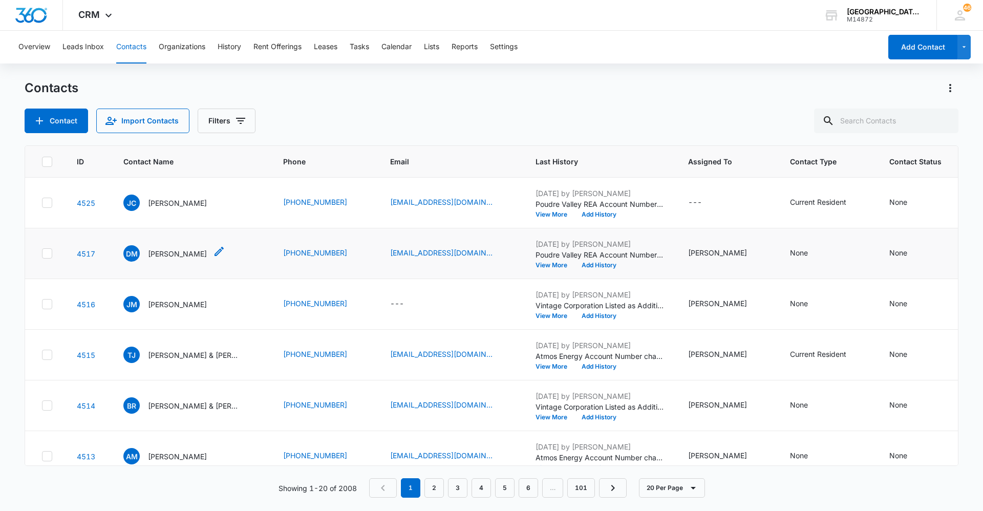
click at [213, 250] on icon "Contact Name - David Monofield - Select to Edit Field" at bounding box center [219, 251] width 12 height 12
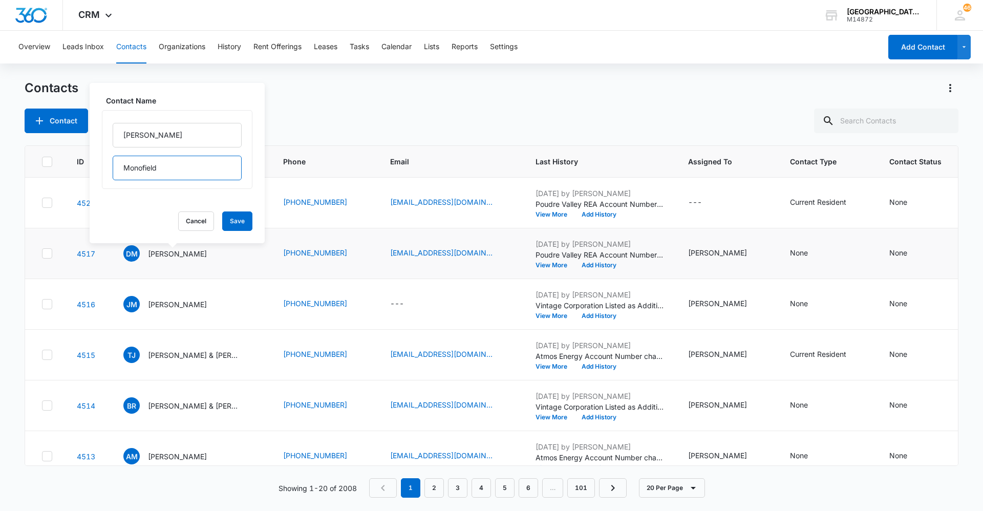
click at [183, 168] on input "Monofield" at bounding box center [177, 168] width 129 height 25
drag, startPoint x: 141, startPoint y: 166, endPoint x: 151, endPoint y: 170, distance: 10.9
click at [142, 166] on input "Monofield" at bounding box center [177, 168] width 129 height 25
type input "[GEOGRAPHIC_DATA]"
click at [234, 225] on button "Save" at bounding box center [237, 221] width 30 height 19
